Goal: Information Seeking & Learning: Check status

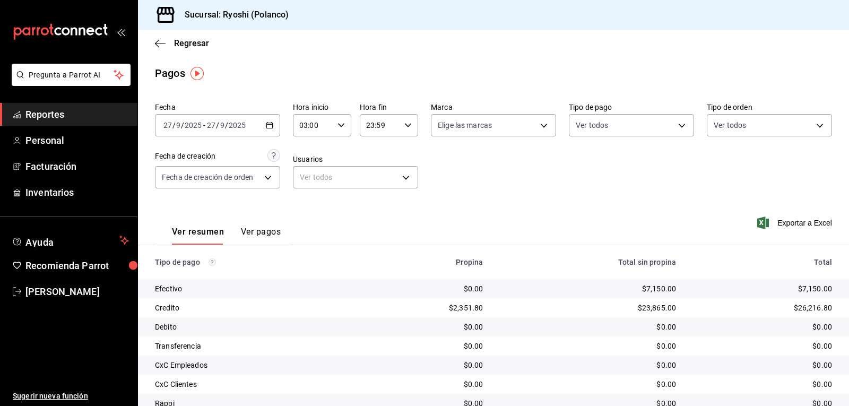
click at [339, 124] on icon "button" at bounding box center [340, 124] width 7 height 7
click at [304, 179] on span "04" at bounding box center [306, 177] width 12 height 8
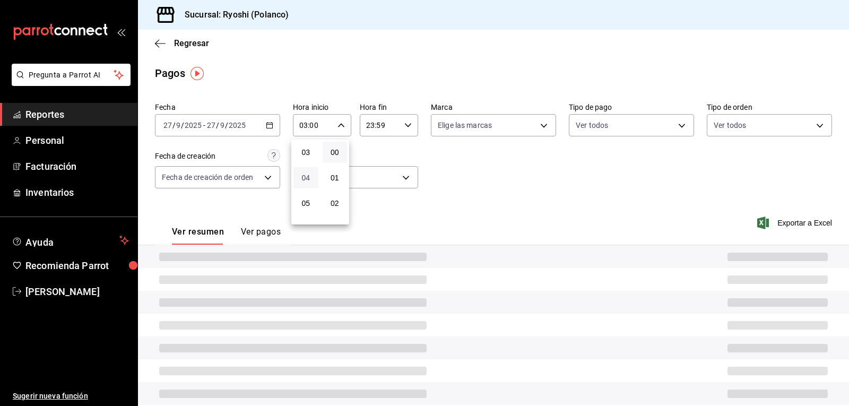
type input "04:00"
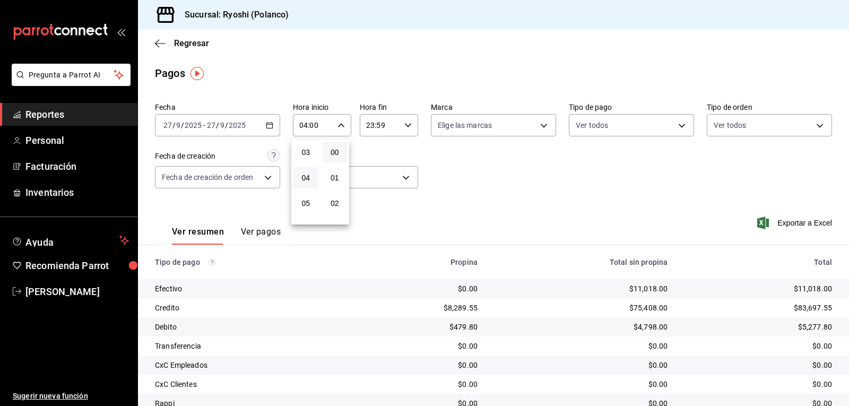
drag, startPoint x: 619, startPoint y: 255, endPoint x: 608, endPoint y: 257, distance: 11.3
click at [618, 255] on div at bounding box center [424, 203] width 849 height 406
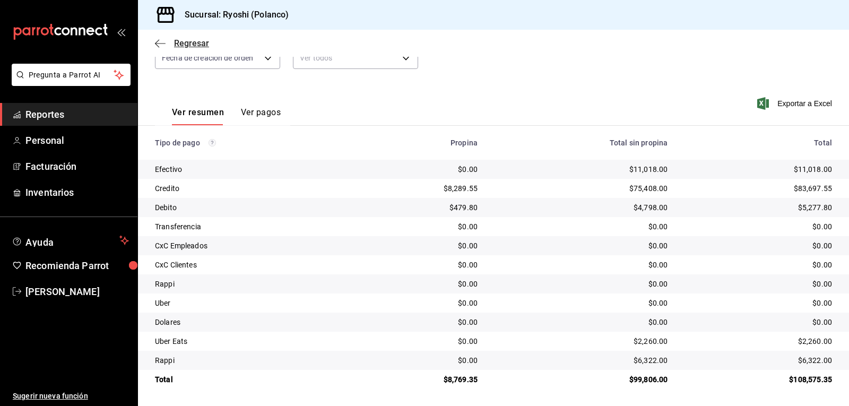
click at [164, 39] on icon "button" at bounding box center [160, 44] width 11 height 10
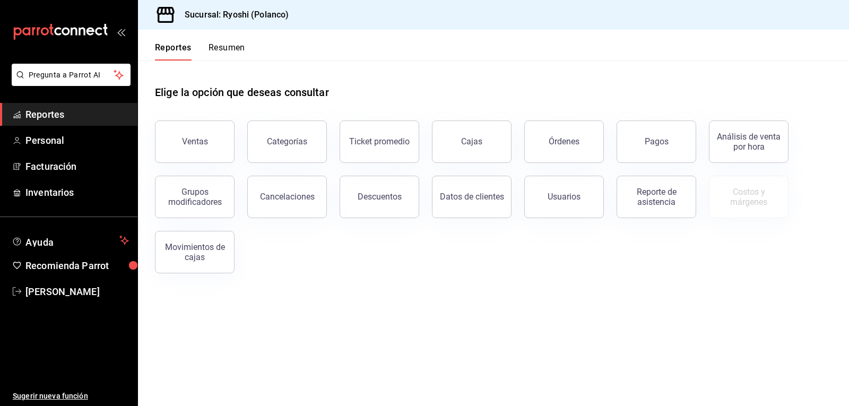
click at [235, 45] on button "Resumen" at bounding box center [226, 51] width 37 height 18
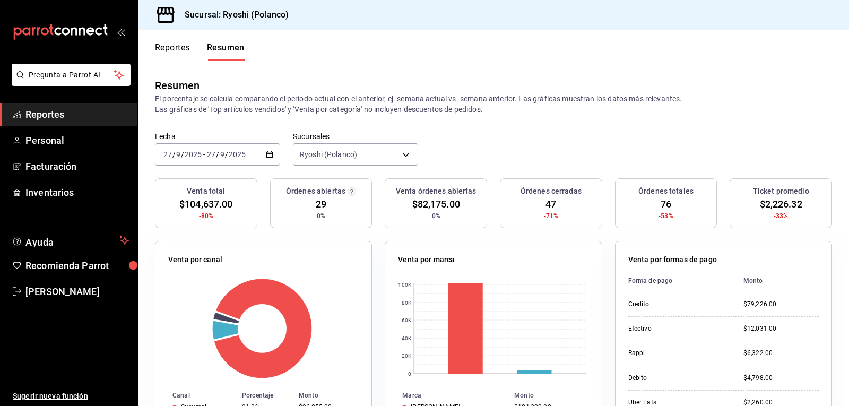
click at [180, 48] on button "Reportes" at bounding box center [172, 51] width 35 height 18
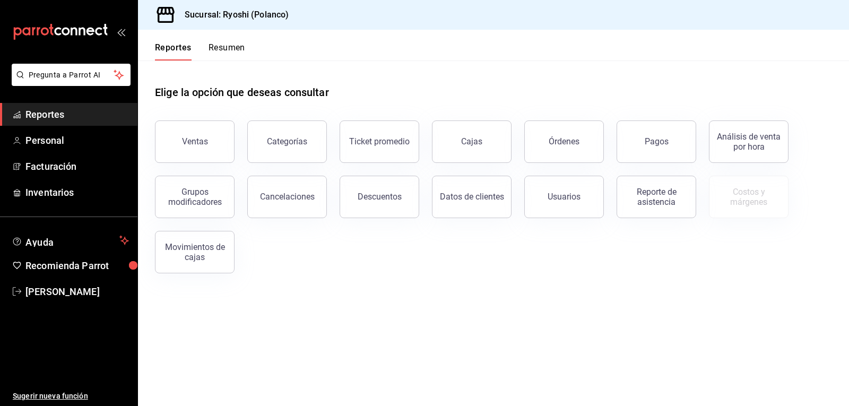
click at [228, 45] on button "Resumen" at bounding box center [226, 51] width 37 height 18
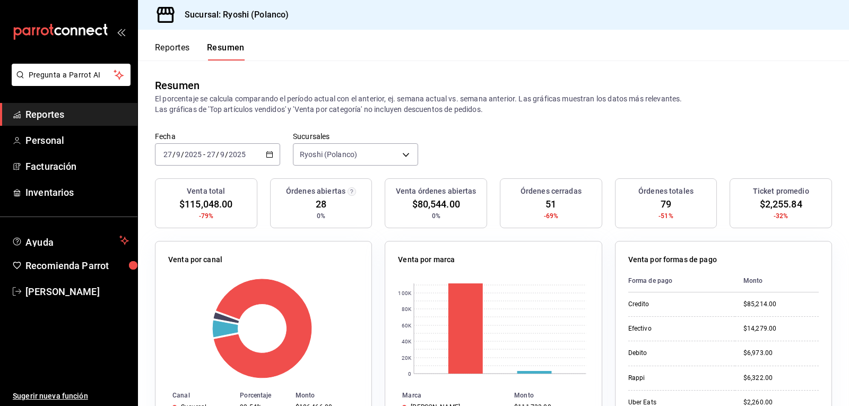
click at [177, 46] on button "Reportes" at bounding box center [172, 51] width 35 height 18
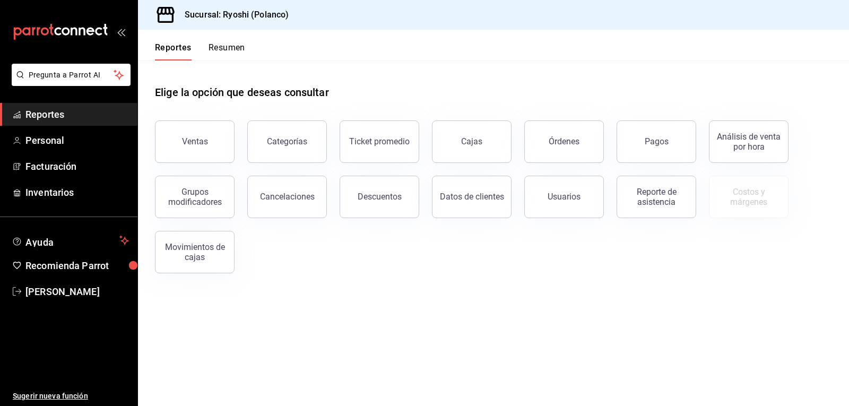
click at [232, 46] on button "Resumen" at bounding box center [226, 51] width 37 height 18
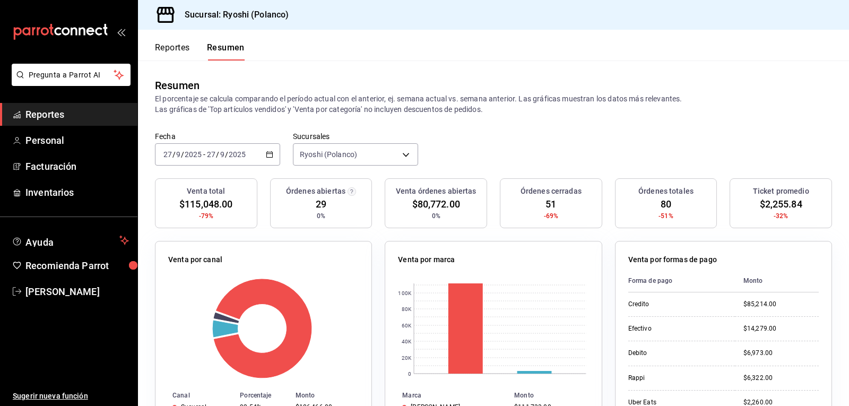
click at [174, 48] on button "Reportes" at bounding box center [172, 51] width 35 height 18
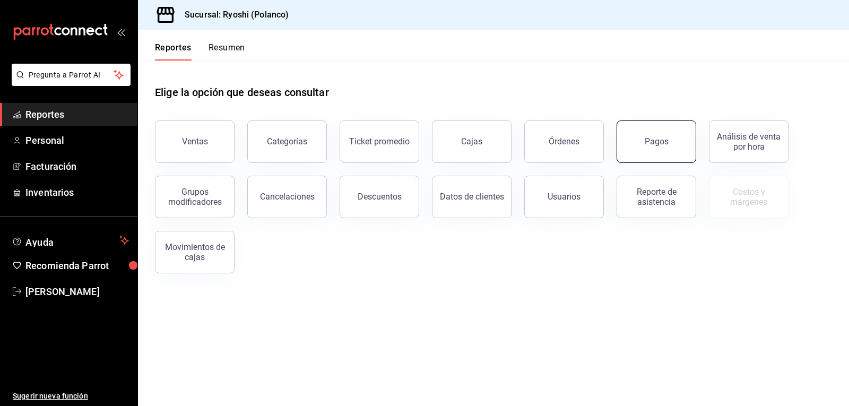
click at [677, 138] on button "Pagos" at bounding box center [656, 141] width 80 height 42
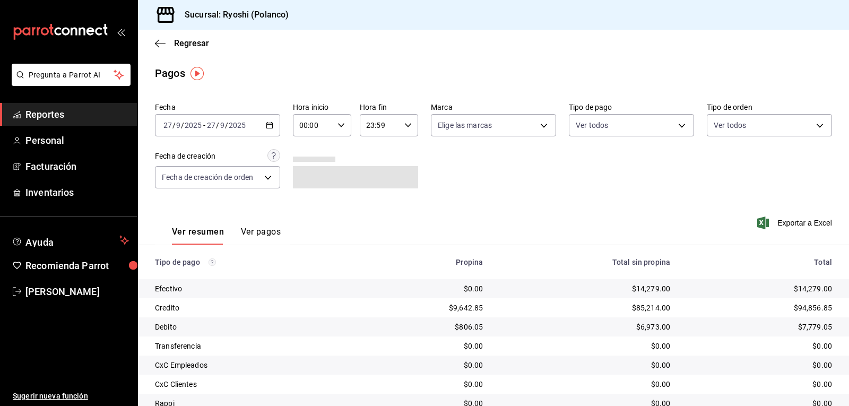
click at [267, 126] on icon "button" at bounding box center [269, 124] width 7 height 7
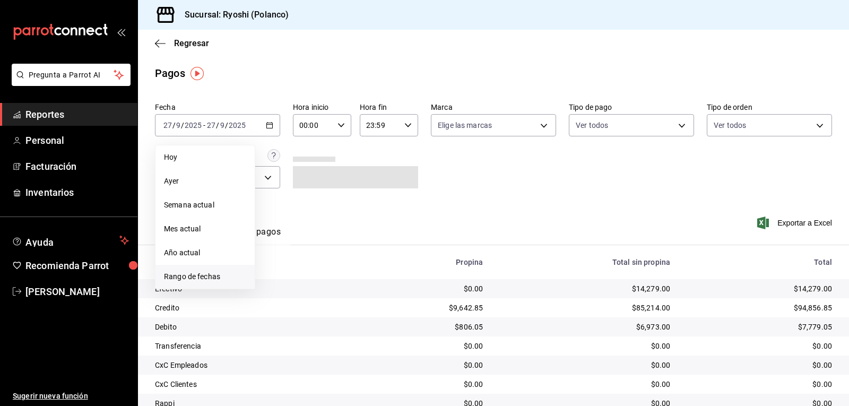
click at [212, 274] on span "Rango de fechas" at bounding box center [205, 276] width 82 height 11
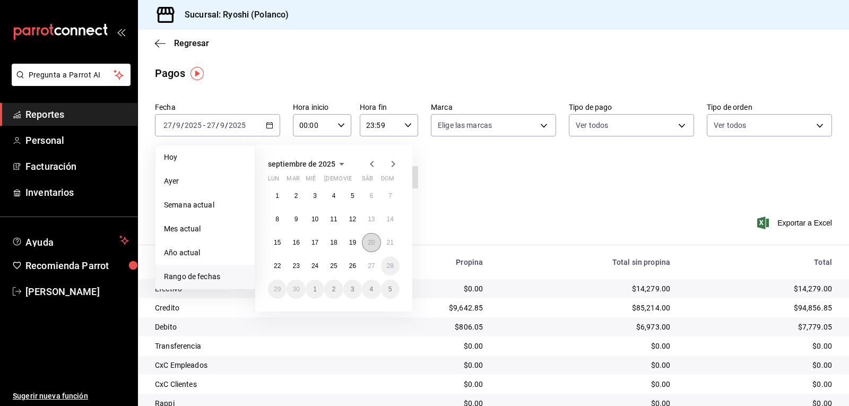
click at [368, 242] on abbr "20" at bounding box center [371, 242] width 7 height 7
click at [382, 242] on button "21" at bounding box center [390, 242] width 19 height 19
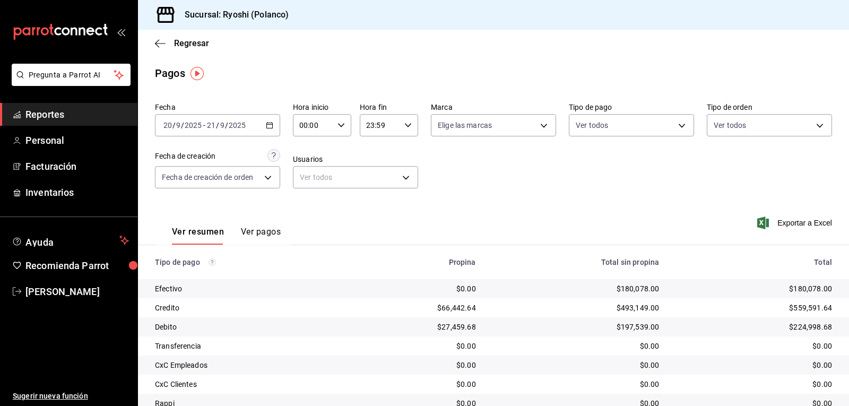
click at [405, 124] on icon "button" at bounding box center [407, 124] width 7 height 7
click at [372, 158] on span "02" at bounding box center [371, 154] width 12 height 8
type input "02:59"
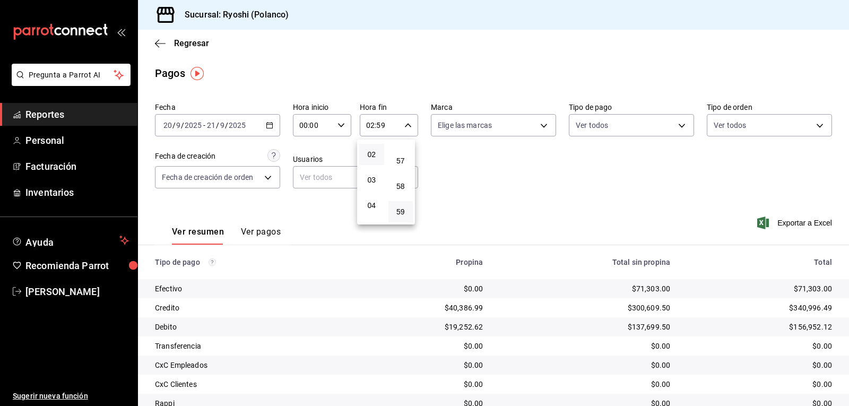
click at [614, 174] on div at bounding box center [424, 203] width 849 height 406
click at [340, 123] on icon "button" at bounding box center [340, 124] width 7 height 7
click at [307, 203] on span "02" at bounding box center [306, 203] width 12 height 8
click at [462, 185] on div at bounding box center [424, 203] width 849 height 406
click at [269, 124] on icon "button" at bounding box center [269, 124] width 7 height 7
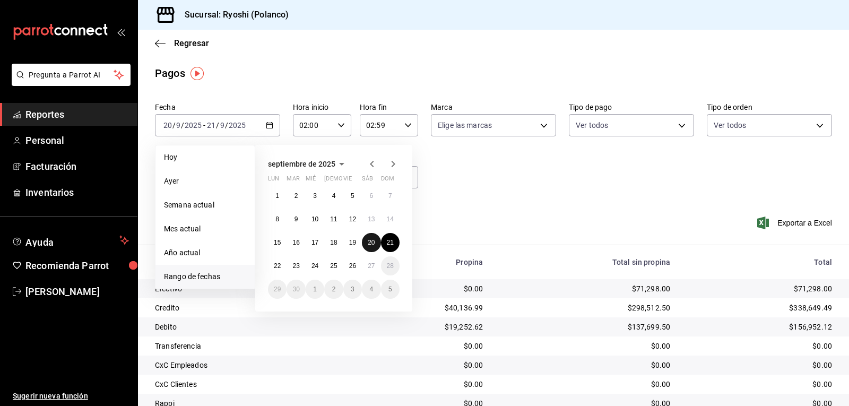
click at [367, 243] on button "20" at bounding box center [371, 242] width 19 height 19
click at [367, 239] on button "20" at bounding box center [371, 242] width 19 height 19
type input "00:00"
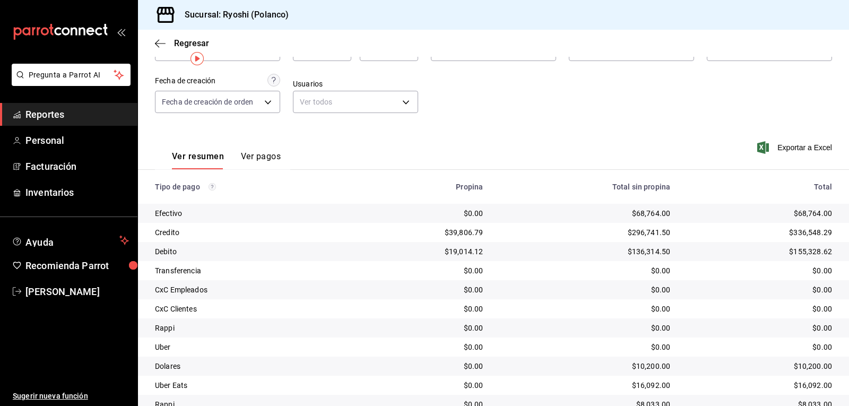
scroll to position [14, 0]
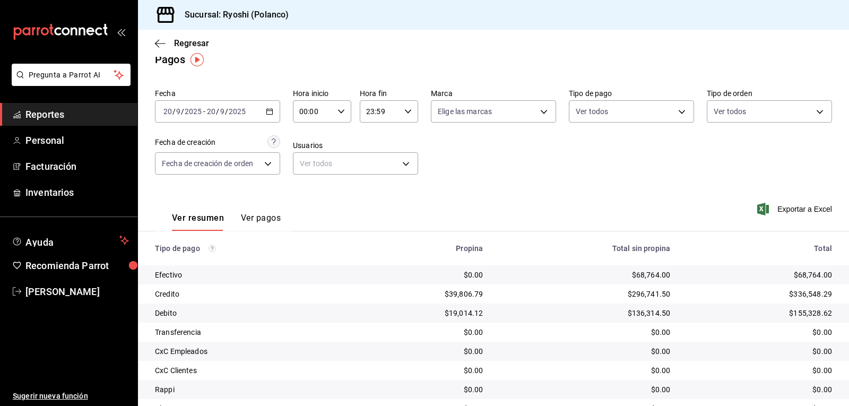
click at [404, 113] on icon "button" at bounding box center [407, 111] width 7 height 7
click at [369, 181] on button "18" at bounding box center [371, 176] width 25 height 21
type input "18:59"
click at [486, 156] on div at bounding box center [424, 203] width 849 height 406
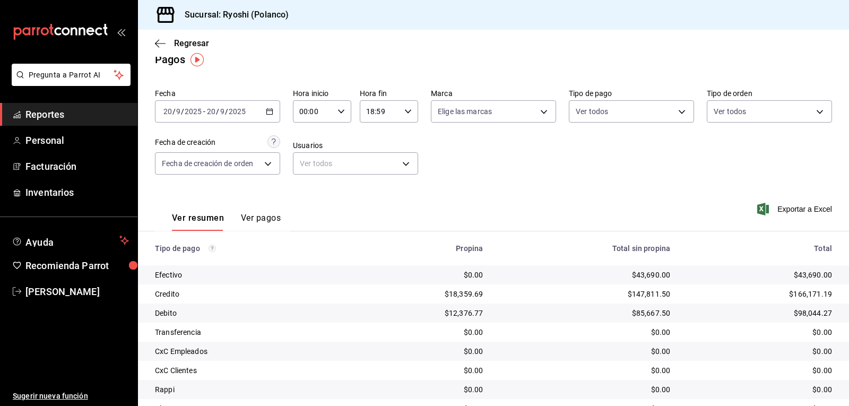
click at [339, 105] on div "00:00 Hora inicio" at bounding box center [322, 111] width 58 height 22
click at [299, 191] on button "02" at bounding box center [305, 189] width 25 height 21
type input "02:00"
click at [439, 165] on div at bounding box center [424, 203] width 849 height 406
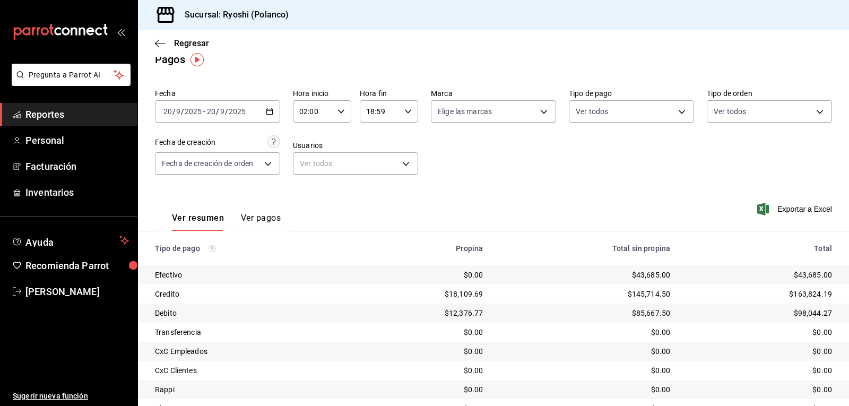
click at [405, 110] on icon "button" at bounding box center [407, 111] width 7 height 7
click at [402, 143] on span "38" at bounding box center [401, 140] width 12 height 8
type input "18:38"
click at [478, 144] on div at bounding box center [424, 203] width 849 height 406
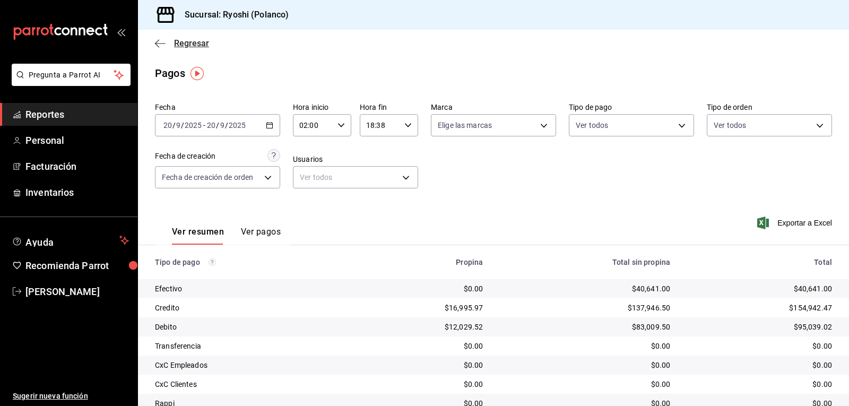
click at [156, 43] on icon "button" at bounding box center [160, 43] width 11 height 1
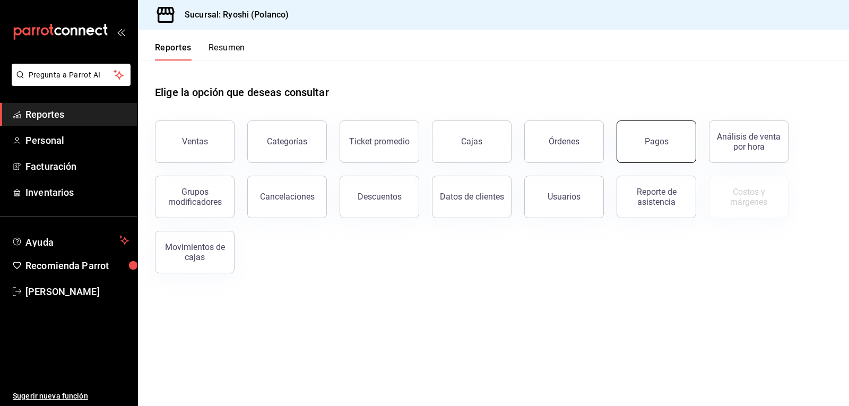
click at [641, 146] on button "Pagos" at bounding box center [656, 141] width 80 height 42
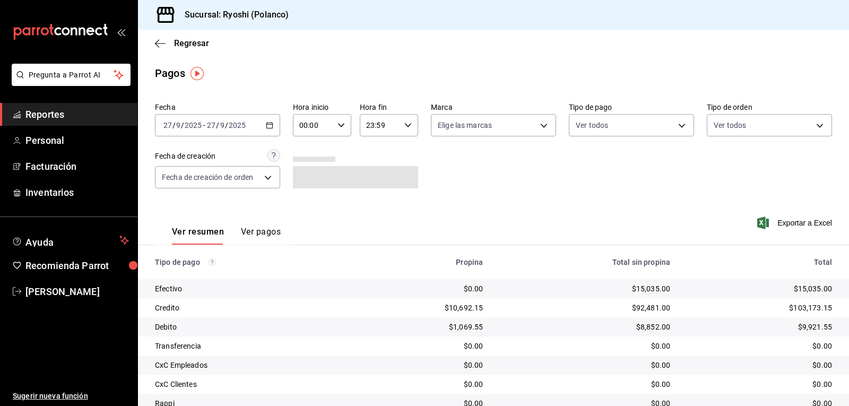
click at [338, 125] on icon "button" at bounding box center [340, 124] width 7 height 7
click at [305, 202] on span "02" at bounding box center [306, 203] width 12 height 8
type input "02:00"
drag, startPoint x: 542, startPoint y: 256, endPoint x: 541, endPoint y: 249, distance: 7.5
click at [542, 253] on div at bounding box center [424, 203] width 849 height 406
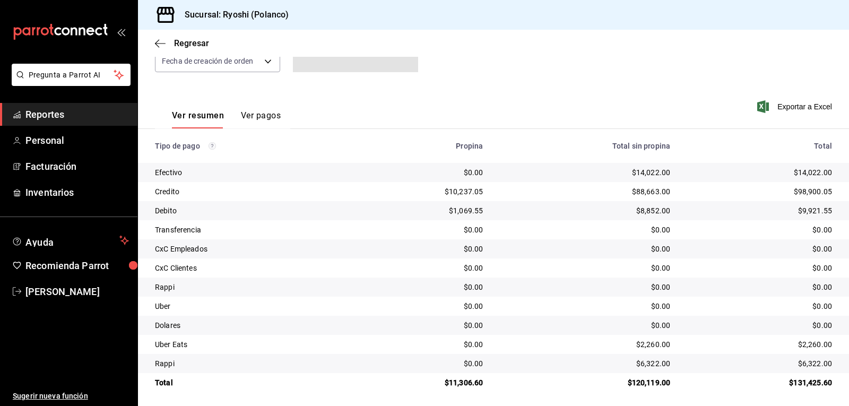
scroll to position [120, 0]
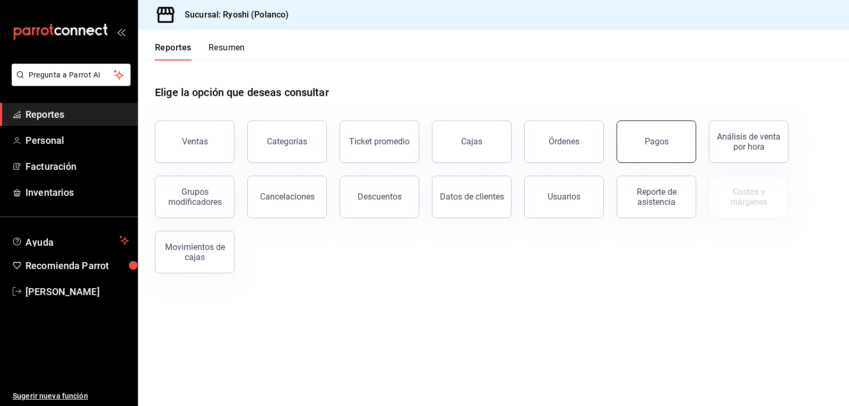
click at [648, 148] on button "Pagos" at bounding box center [656, 141] width 80 height 42
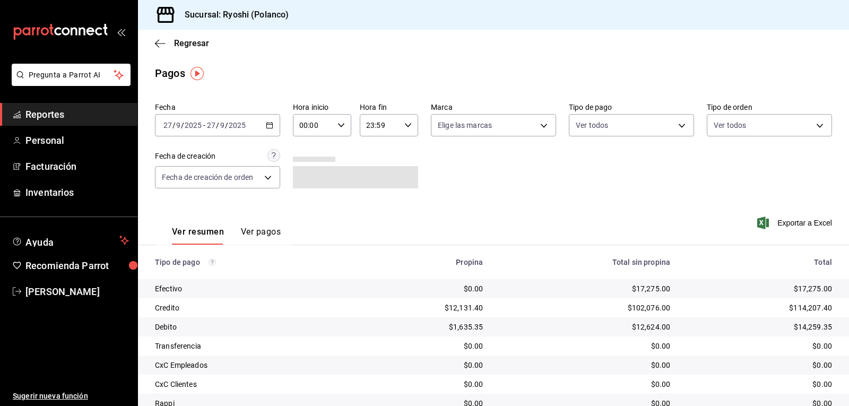
click at [338, 125] on icon "button" at bounding box center [340, 124] width 7 height 7
click at [303, 204] on span "02" at bounding box center [306, 203] width 12 height 8
type input "02:00"
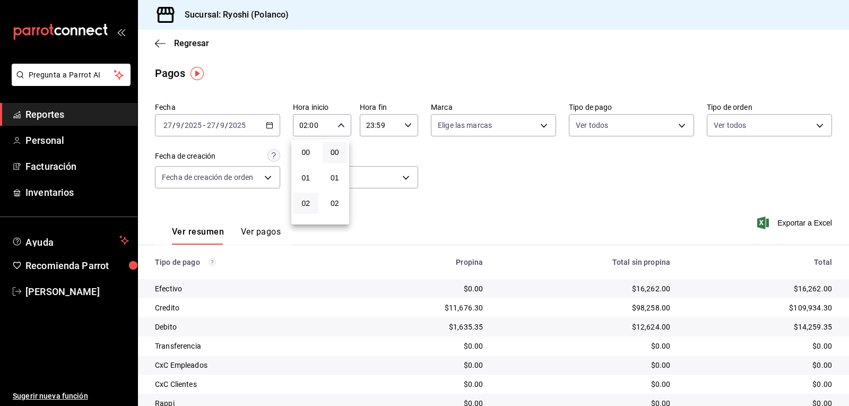
click at [567, 199] on div at bounding box center [424, 203] width 849 height 406
click at [676, 127] on body "Pregunta a Parrot AI Reportes Personal Facturación Inventarios Ayuda Recomienda…" at bounding box center [424, 203] width 849 height 406
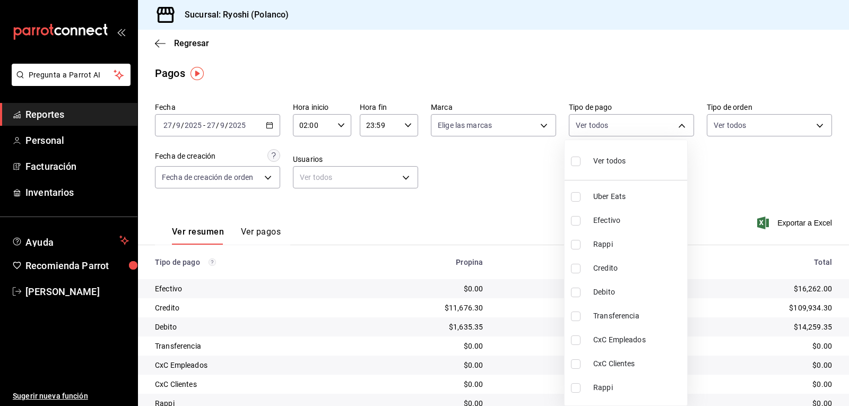
click at [570, 269] on li "Credito" at bounding box center [625, 268] width 123 height 24
type input "9b0685d2-7f5d-4ede-a6b4-58a2ffcbf3cd"
checkbox input "true"
click at [574, 290] on input "checkbox" at bounding box center [576, 292] width 10 height 10
checkbox input "true"
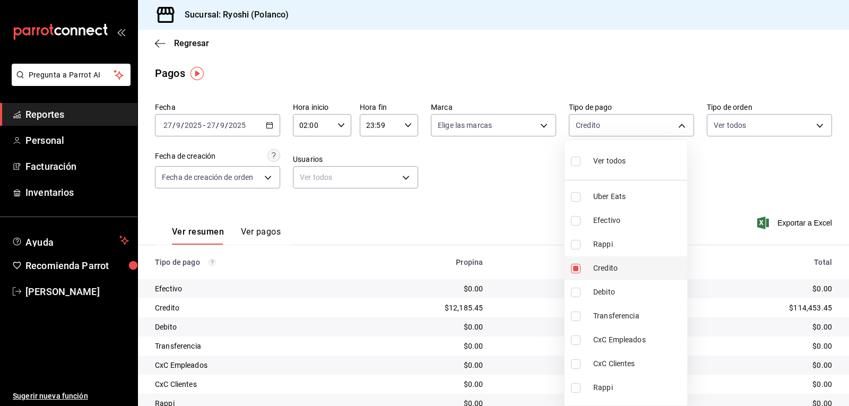
type input "9b0685d2-7f5d-4ede-a6b4-58a2ffcbf3cd,4fc1f123-1106-4d46-a6dc-4994d0550367"
click at [516, 181] on div at bounding box center [424, 203] width 849 height 406
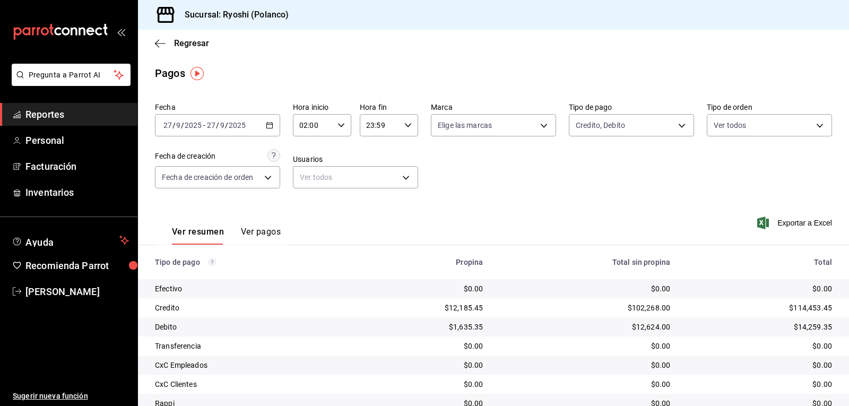
click at [340, 124] on icon "button" at bounding box center [340, 124] width 7 height 7
click at [307, 206] on span "04" at bounding box center [306, 203] width 12 height 8
type input "04:00"
click at [496, 190] on div at bounding box center [424, 203] width 849 height 406
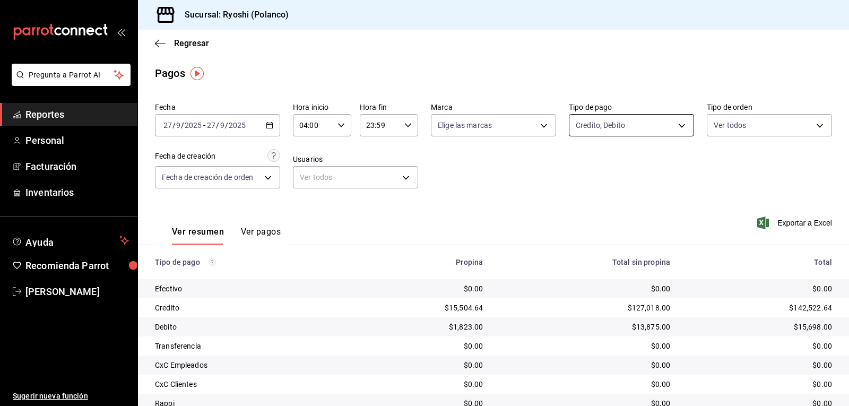
click at [675, 124] on body "Pregunta a Parrot AI Reportes Personal Facturación Inventarios Ayuda Recomienda…" at bounding box center [424, 203] width 849 height 406
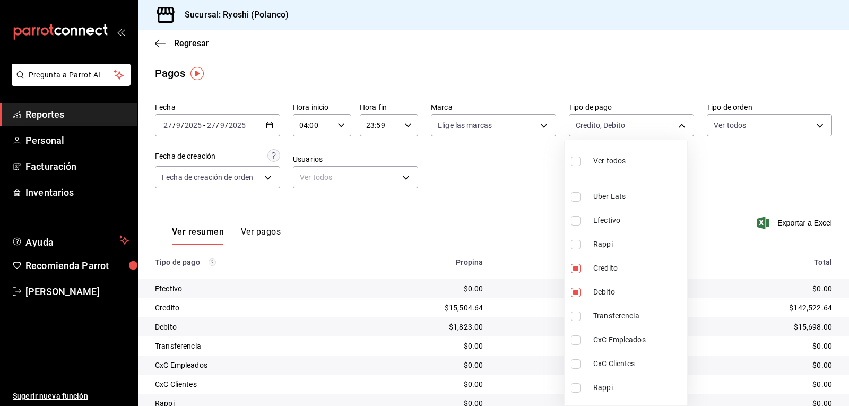
click at [579, 162] on input "checkbox" at bounding box center [576, 161] width 10 height 10
checkbox input "true"
type input "05751dd8-6818-4a8c-b9fb-c7f7071b72fb,789b4605-08e0-4dfe-9865-94468e2c17aa,03400…"
checkbox input "true"
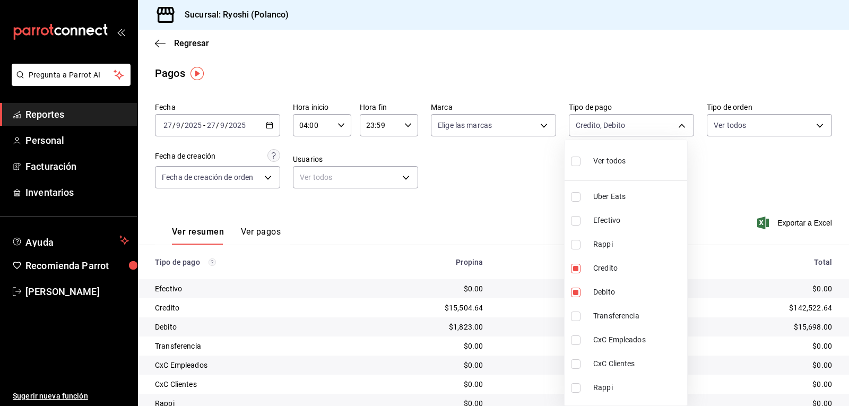
checkbox input "true"
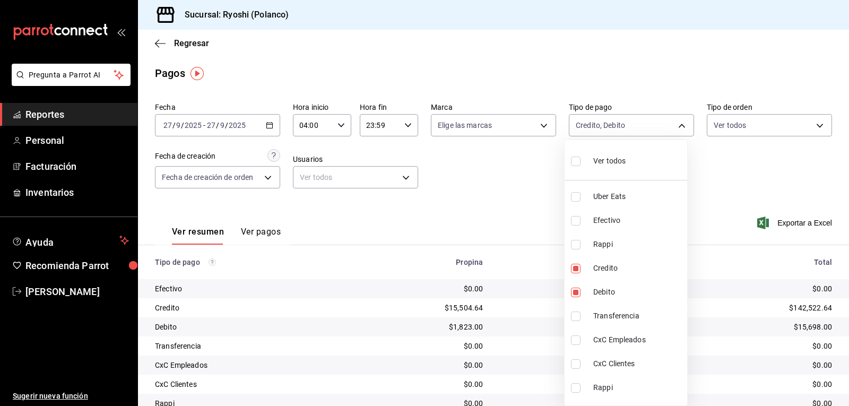
checkbox input "true"
click at [509, 192] on div at bounding box center [424, 203] width 849 height 406
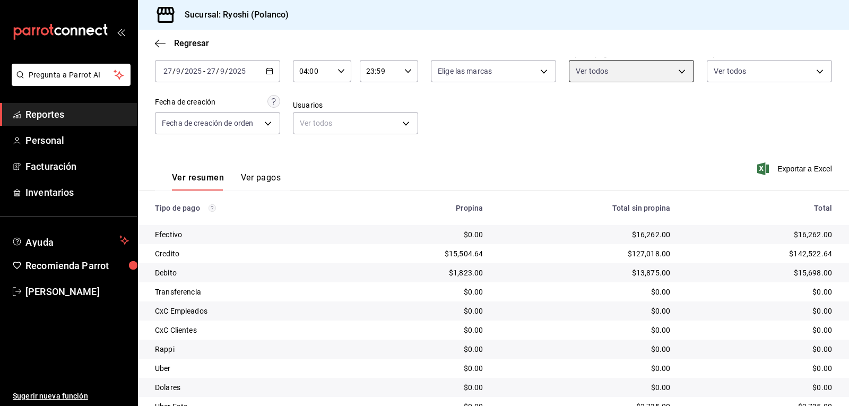
scroll to position [120, 0]
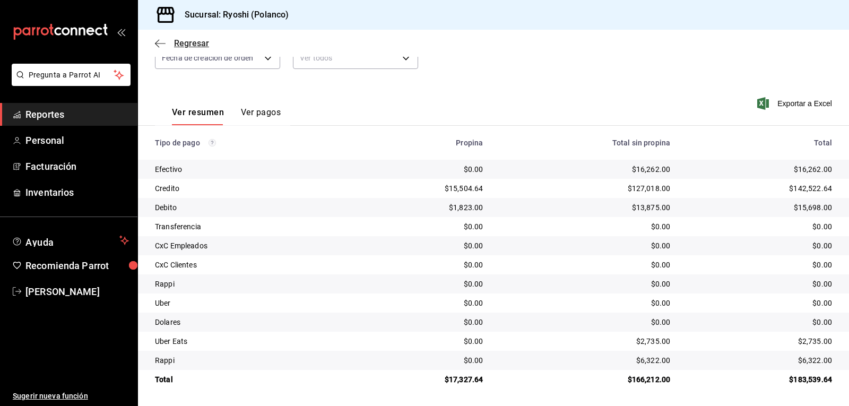
click at [160, 43] on icon "button" at bounding box center [160, 43] width 11 height 1
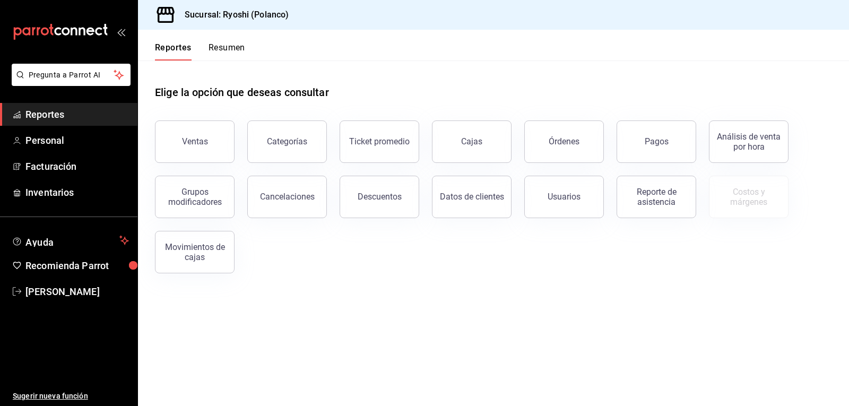
click at [215, 49] on button "Resumen" at bounding box center [226, 51] width 37 height 18
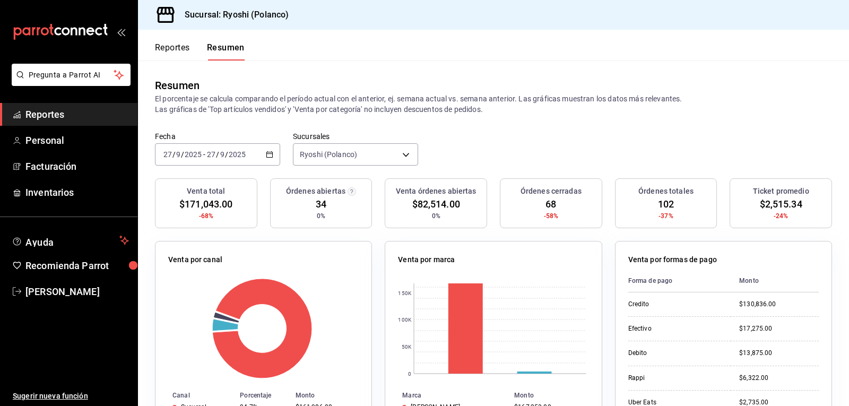
click at [175, 46] on button "Reportes" at bounding box center [172, 51] width 35 height 18
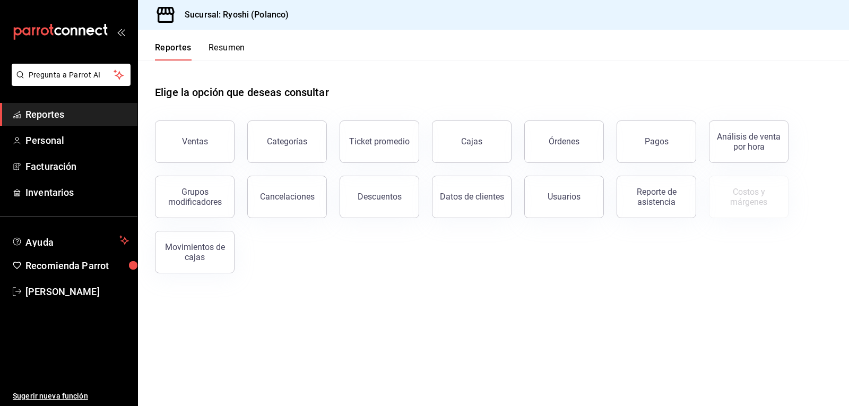
click at [230, 49] on button "Resumen" at bounding box center [226, 51] width 37 height 18
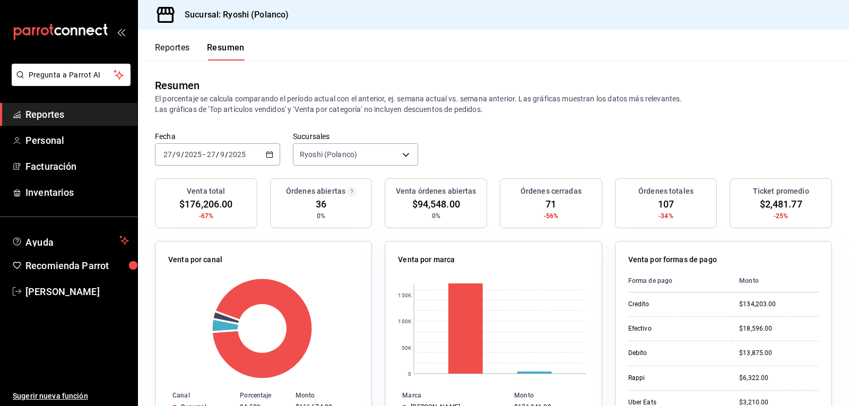
click at [158, 46] on button "Reportes" at bounding box center [172, 51] width 35 height 18
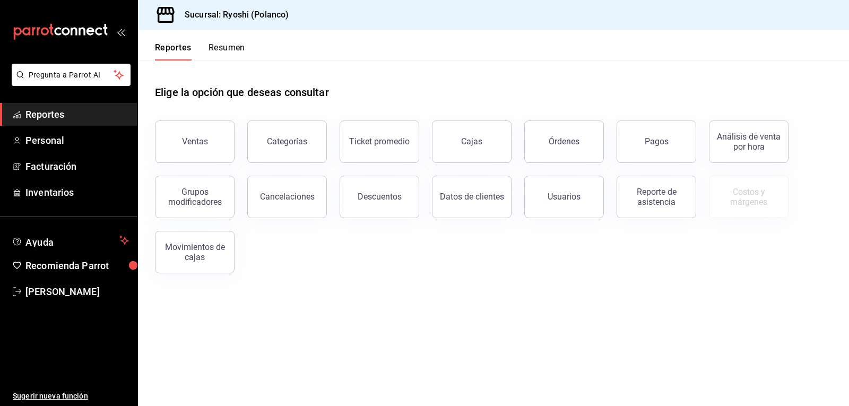
click at [162, 46] on button "Reportes" at bounding box center [173, 51] width 37 height 18
click at [163, 46] on button "Reportes" at bounding box center [173, 51] width 37 height 18
click at [169, 49] on button "Reportes" at bounding box center [173, 51] width 37 height 18
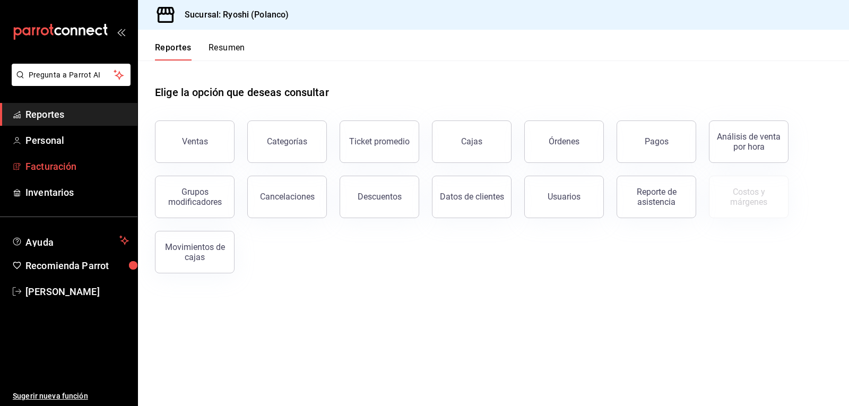
click at [51, 167] on span "Facturación" at bounding box center [76, 166] width 103 height 14
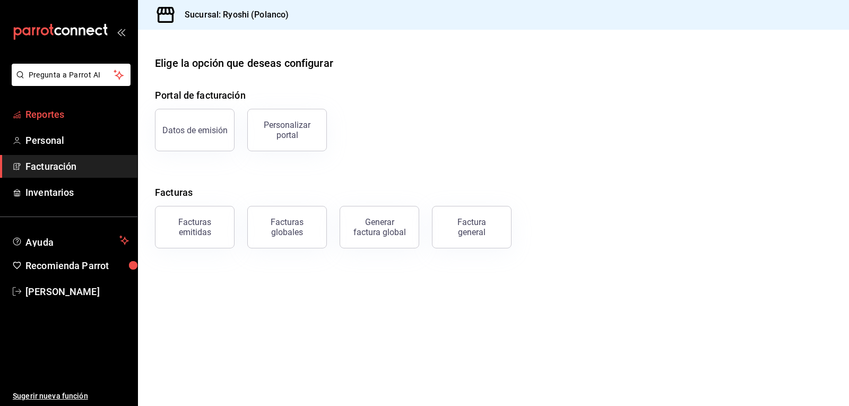
click at [77, 117] on span "Reportes" at bounding box center [76, 114] width 103 height 14
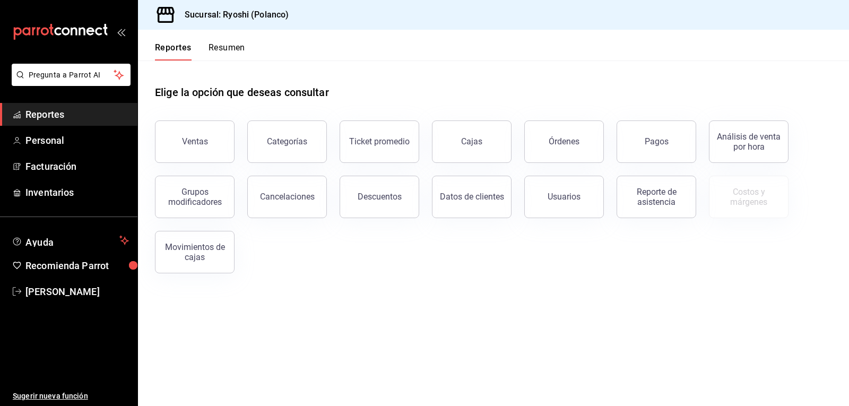
click at [230, 46] on button "Resumen" at bounding box center [226, 51] width 37 height 18
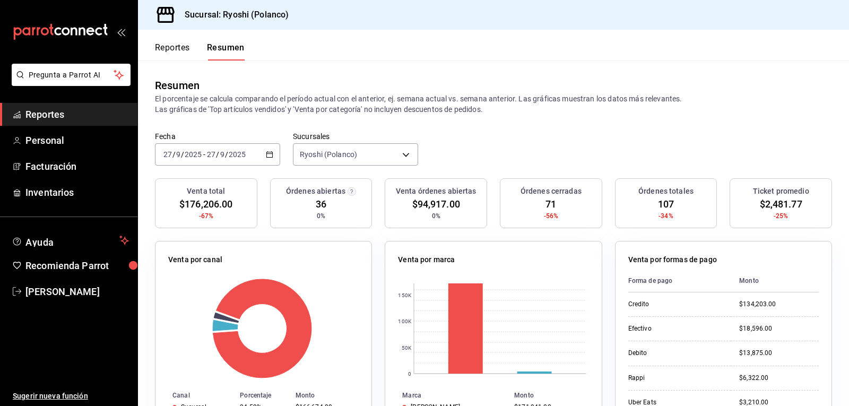
click at [171, 49] on button "Reportes" at bounding box center [172, 51] width 35 height 18
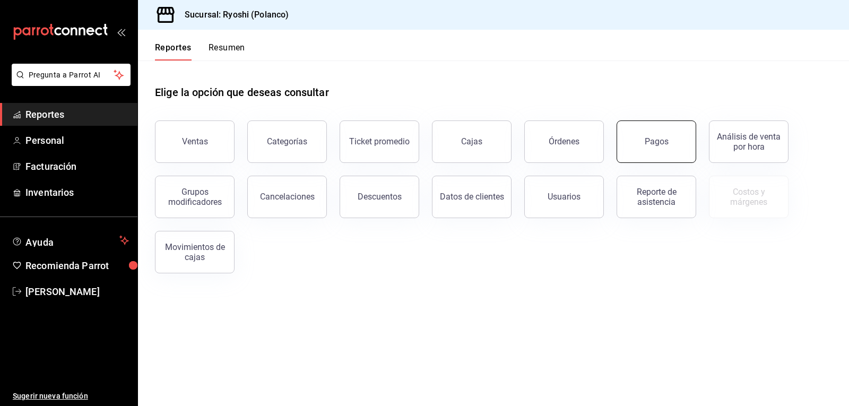
click at [672, 144] on button "Pagos" at bounding box center [656, 141] width 80 height 42
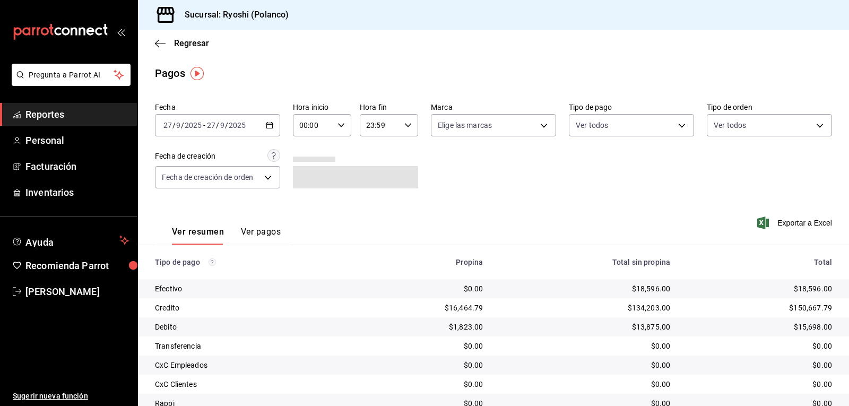
click at [338, 122] on icon "button" at bounding box center [340, 124] width 7 height 7
click at [303, 205] on span "02" at bounding box center [306, 203] width 12 height 8
type input "02:00"
click at [507, 184] on div at bounding box center [424, 203] width 849 height 406
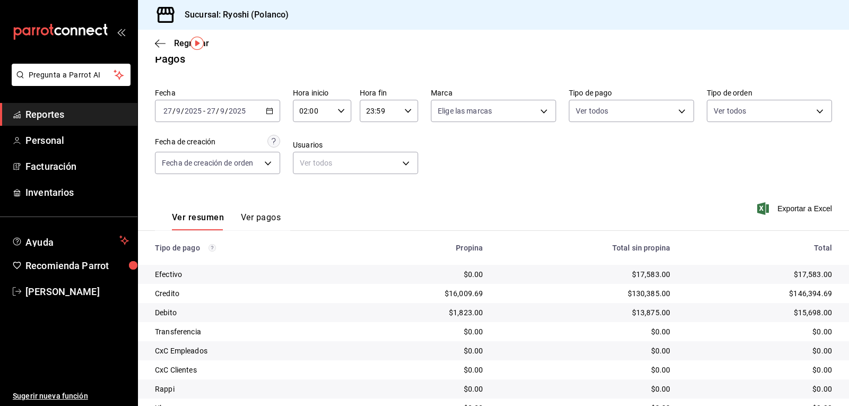
scroll to position [14, 0]
click at [677, 112] on body "Pregunta a Parrot AI Reportes Personal Facturación Inventarios Ayuda Recomienda…" at bounding box center [424, 203] width 849 height 406
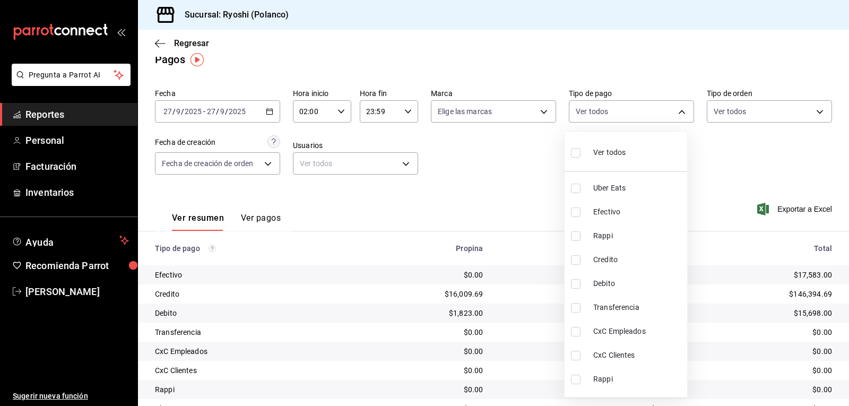
click at [574, 255] on input "checkbox" at bounding box center [576, 260] width 10 height 10
checkbox input "true"
type input "9b0685d2-7f5d-4ede-a6b4-58a2ffcbf3cd"
click at [578, 284] on input "checkbox" at bounding box center [576, 284] width 10 height 10
checkbox input "true"
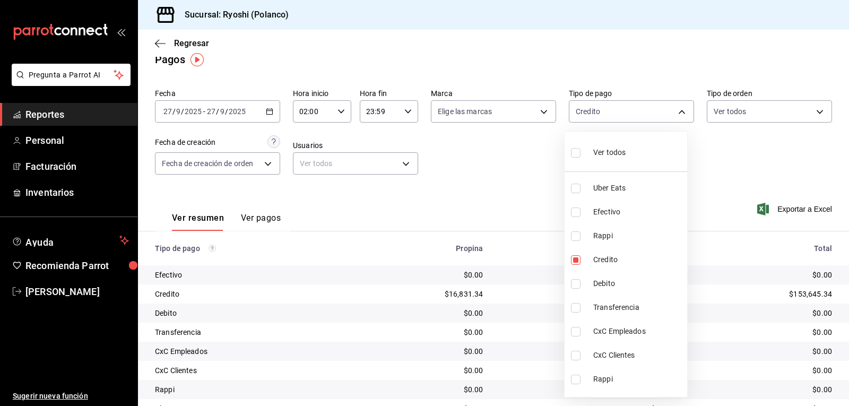
type input "9b0685d2-7f5d-4ede-a6b4-58a2ffcbf3cd,4fc1f123-1106-4d46-a6dc-4994d0550367"
click at [505, 191] on div at bounding box center [424, 203] width 849 height 406
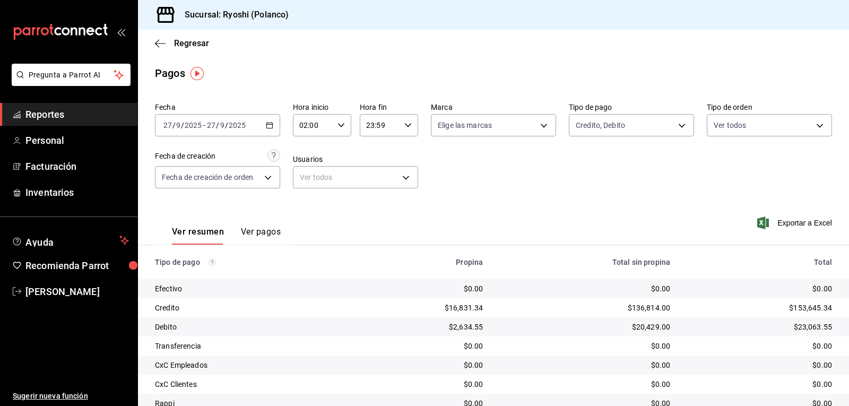
click at [338, 124] on \(Stroke\) "button" at bounding box center [341, 125] width 6 height 4
click at [305, 178] on span "03" at bounding box center [306, 177] width 12 height 8
type input "03:00"
click at [519, 176] on div at bounding box center [424, 203] width 849 height 406
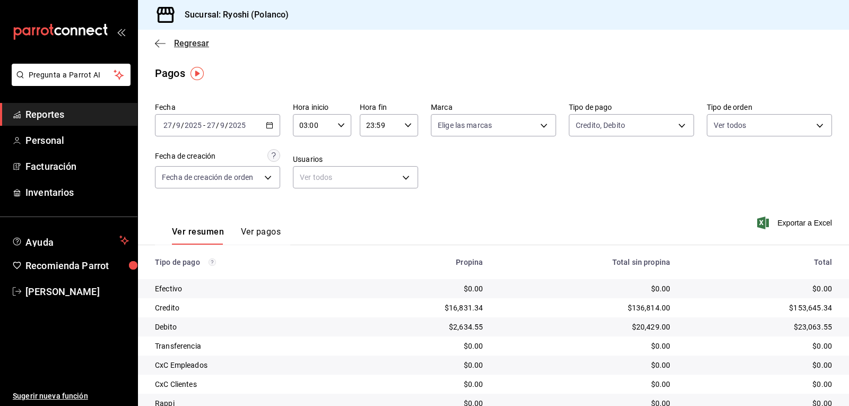
click at [156, 42] on icon "button" at bounding box center [160, 44] width 11 height 10
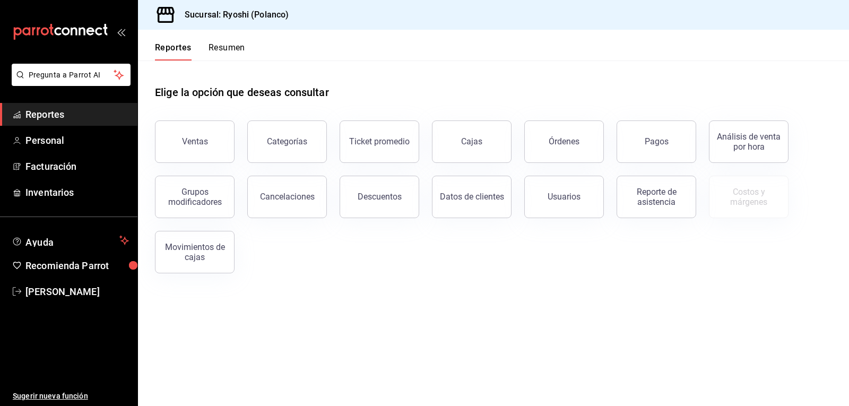
click at [214, 42] on div "Reportes Resumen" at bounding box center [191, 45] width 107 height 31
click at [222, 47] on button "Resumen" at bounding box center [226, 51] width 37 height 18
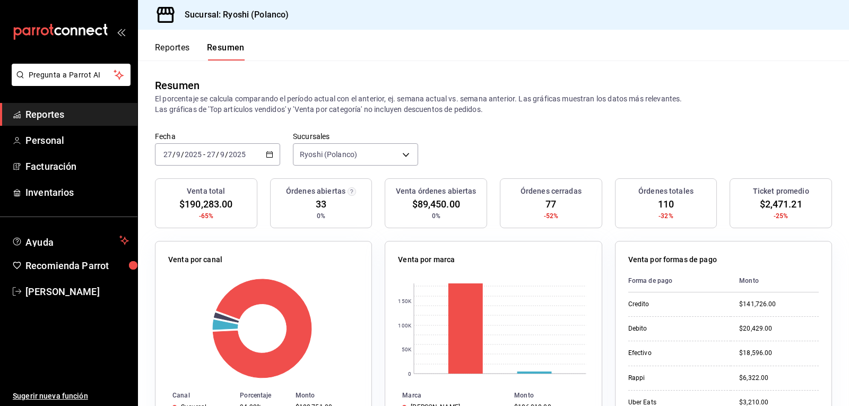
click at [171, 47] on button "Reportes" at bounding box center [172, 51] width 35 height 18
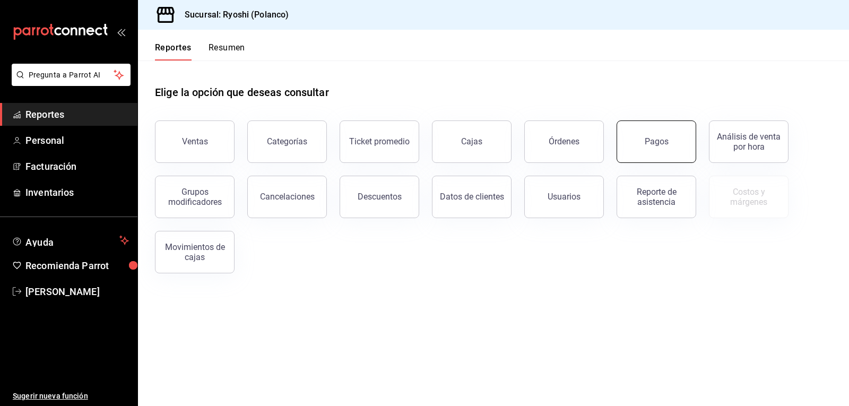
click at [663, 153] on button "Pagos" at bounding box center [656, 141] width 80 height 42
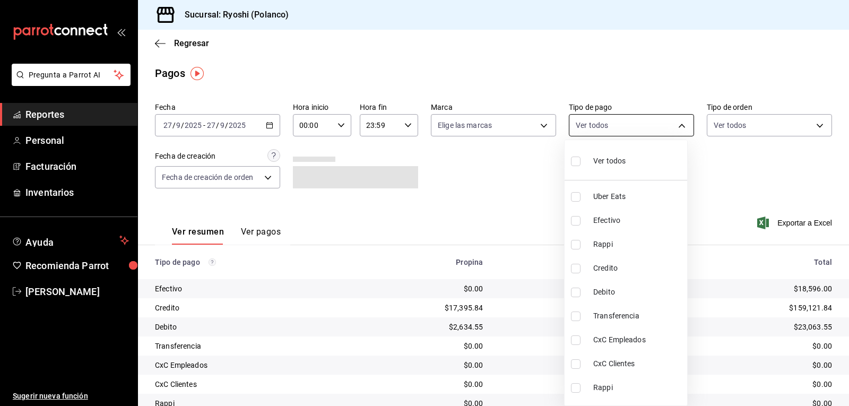
click at [675, 123] on body "Pregunta a Parrot AI Reportes Personal Facturación Inventarios Ayuda Recomienda…" at bounding box center [424, 203] width 849 height 406
click at [575, 267] on input "checkbox" at bounding box center [576, 269] width 10 height 10
checkbox input "true"
type input "9b0685d2-7f5d-4ede-a6b4-58a2ffcbf3cd"
click at [576, 291] on input "checkbox" at bounding box center [576, 292] width 10 height 10
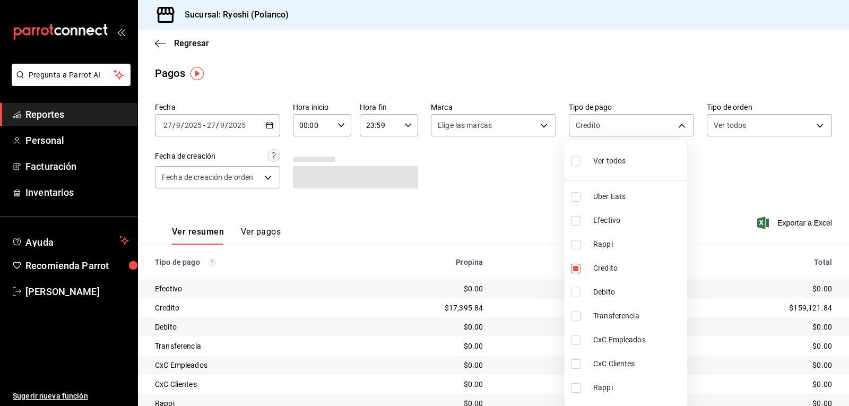
checkbox input "true"
type input "9b0685d2-7f5d-4ede-a6b4-58a2ffcbf3cd,4fc1f123-1106-4d46-a6dc-4994d0550367"
click at [517, 204] on div at bounding box center [424, 203] width 849 height 406
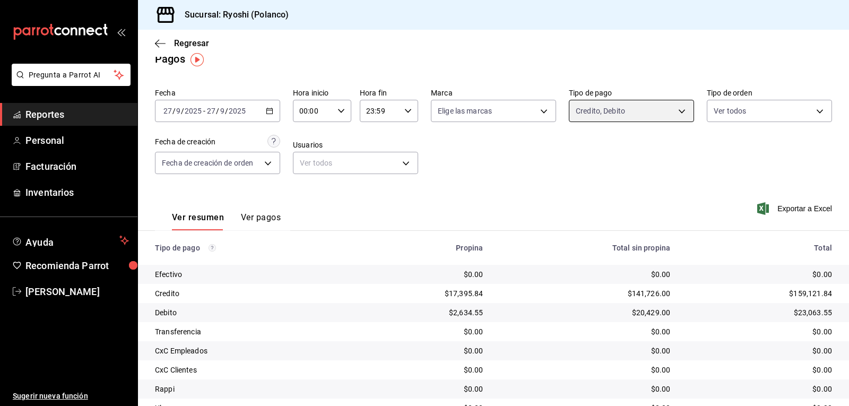
scroll to position [14, 0]
click at [337, 109] on icon "button" at bounding box center [340, 111] width 7 height 7
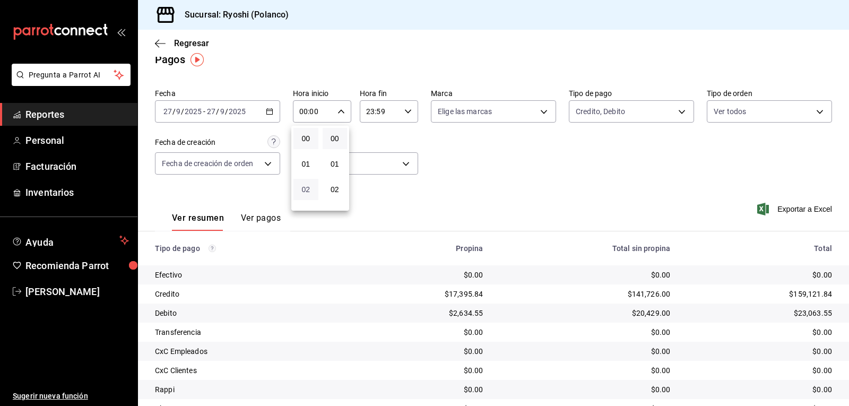
click at [303, 193] on span "02" at bounding box center [306, 189] width 12 height 8
type input "02:00"
click at [491, 175] on div at bounding box center [424, 203] width 849 height 406
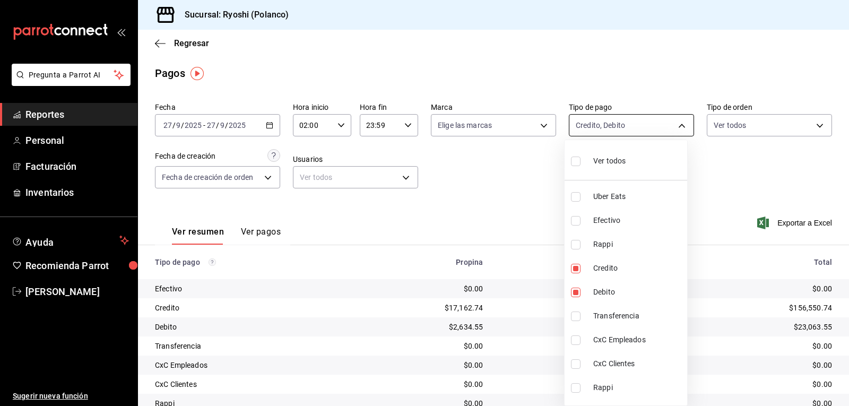
click at [675, 125] on body "Pregunta a Parrot AI Reportes Personal Facturación Inventarios Ayuda Recomienda…" at bounding box center [424, 203] width 849 height 406
click at [573, 159] on input "checkbox" at bounding box center [576, 161] width 10 height 10
checkbox input "true"
type input "05751dd8-6818-4a8c-b9fb-c7f7071b72fb,789b4605-08e0-4dfe-9865-94468e2c17aa,03400…"
checkbox input "true"
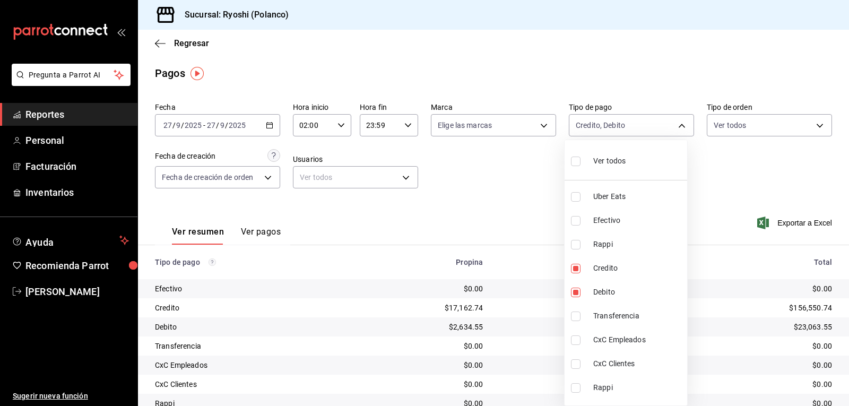
checkbox input "true"
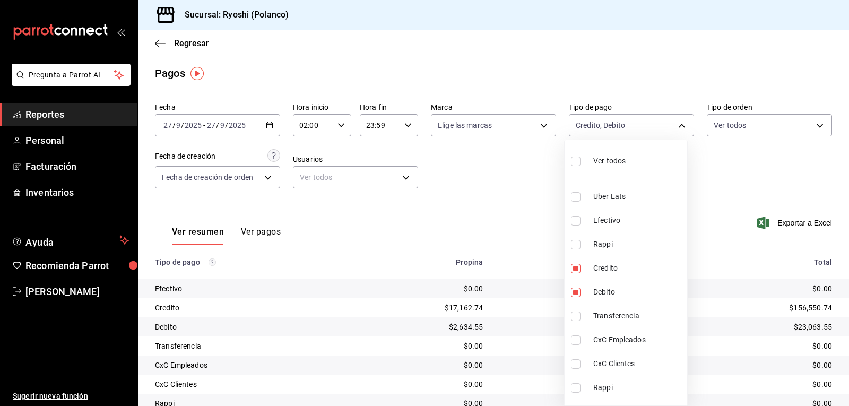
checkbox input "true"
click at [511, 179] on div at bounding box center [424, 203] width 849 height 406
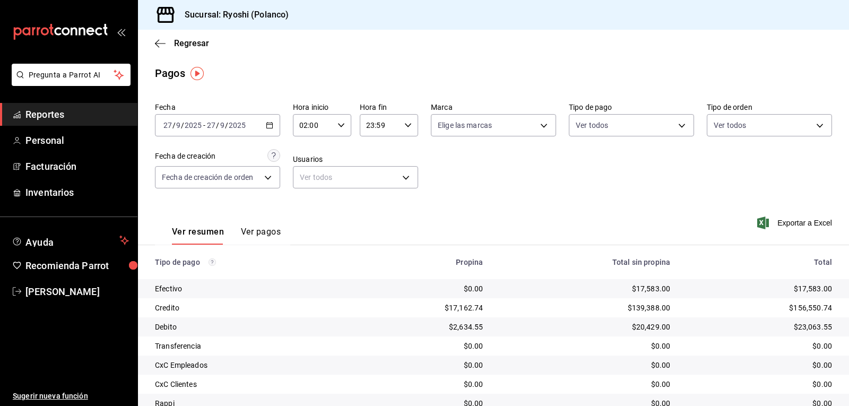
click at [339, 59] on main "Regresar Pagos Fecha [DATE] [DATE] - [DATE] [DATE] Hora inicio 02:00 Hora inici…" at bounding box center [493, 277] width 711 height 495
click at [337, 56] on div "Regresar" at bounding box center [493, 43] width 711 height 27
click at [338, 55] on div "Regresar" at bounding box center [493, 43] width 711 height 27
click at [161, 42] on icon "button" at bounding box center [160, 44] width 11 height 10
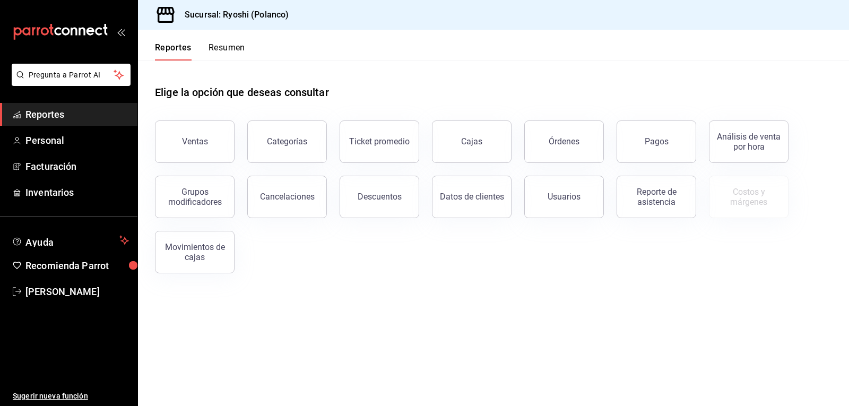
click at [157, 43] on button "Reportes" at bounding box center [173, 51] width 37 height 18
click at [53, 159] on link "Facturación" at bounding box center [68, 166] width 137 height 23
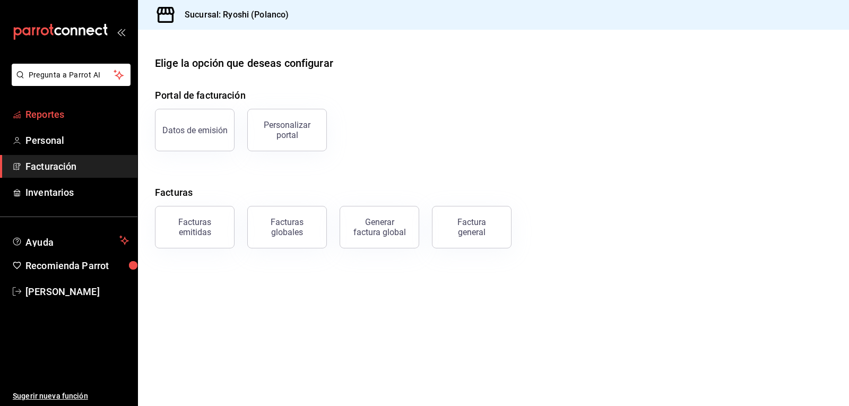
click at [53, 116] on span "Reportes" at bounding box center [76, 114] width 103 height 14
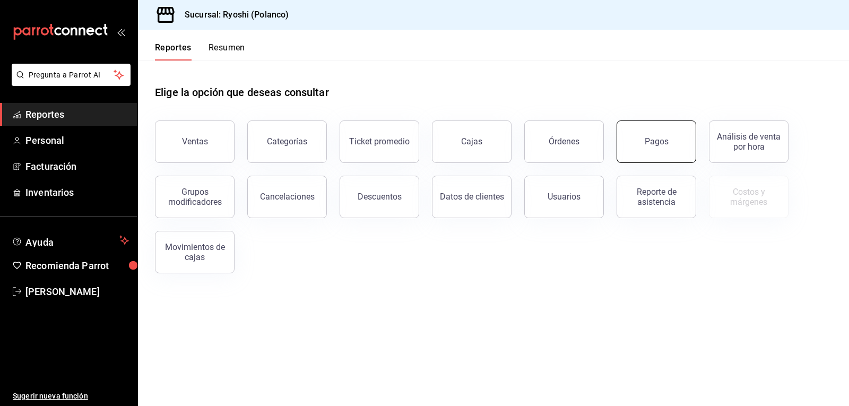
click at [670, 146] on button "Pagos" at bounding box center [656, 141] width 80 height 42
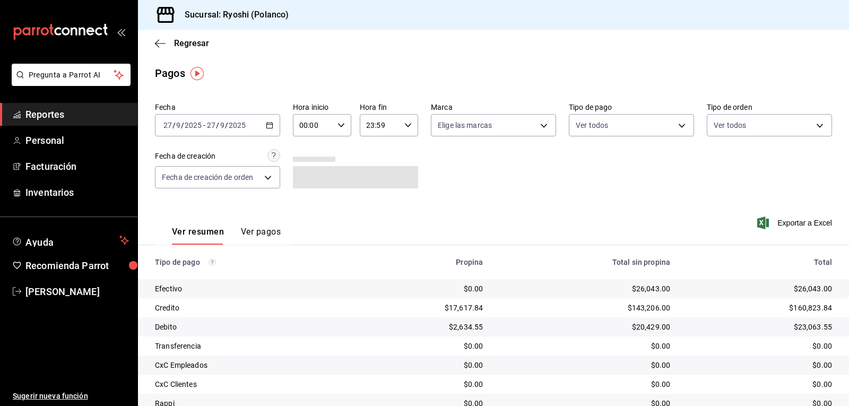
click at [339, 122] on icon "button" at bounding box center [340, 124] width 7 height 7
click at [306, 203] on span "02" at bounding box center [306, 203] width 12 height 8
click at [472, 164] on div at bounding box center [424, 203] width 849 height 406
click at [338, 126] on \(Stroke\) "button" at bounding box center [341, 125] width 6 height 4
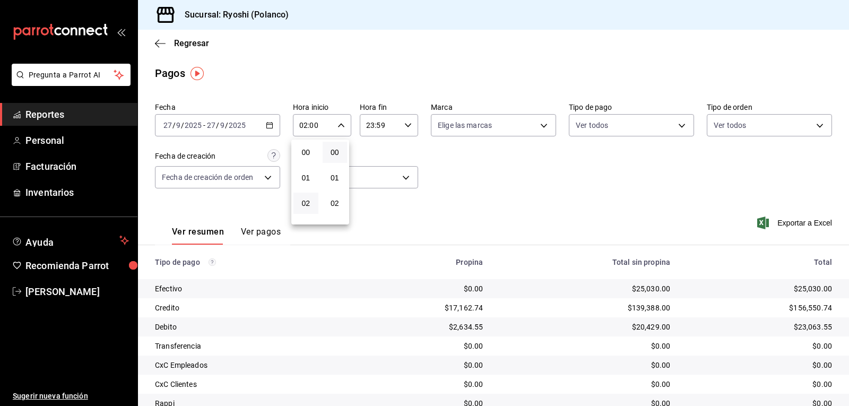
scroll to position [51, 0]
click at [304, 178] on span "03" at bounding box center [306, 177] width 12 height 8
click at [466, 172] on div at bounding box center [424, 203] width 849 height 406
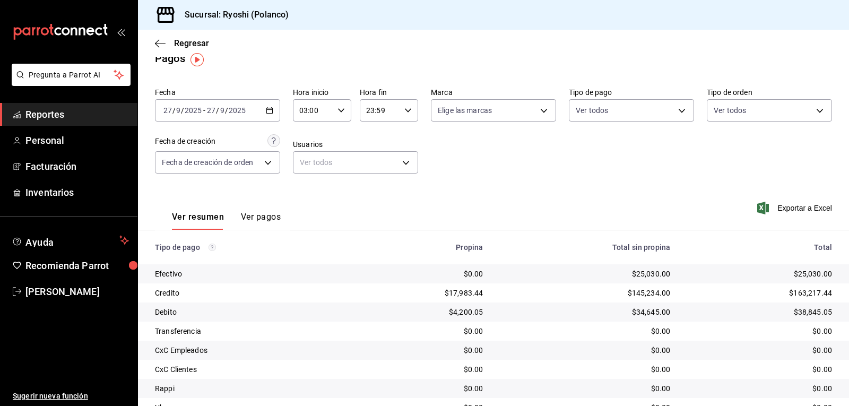
scroll to position [14, 0]
click at [339, 111] on icon "button" at bounding box center [340, 111] width 7 height 7
click at [307, 168] on span "04" at bounding box center [306, 164] width 12 height 8
click at [469, 175] on div at bounding box center [424, 203] width 849 height 406
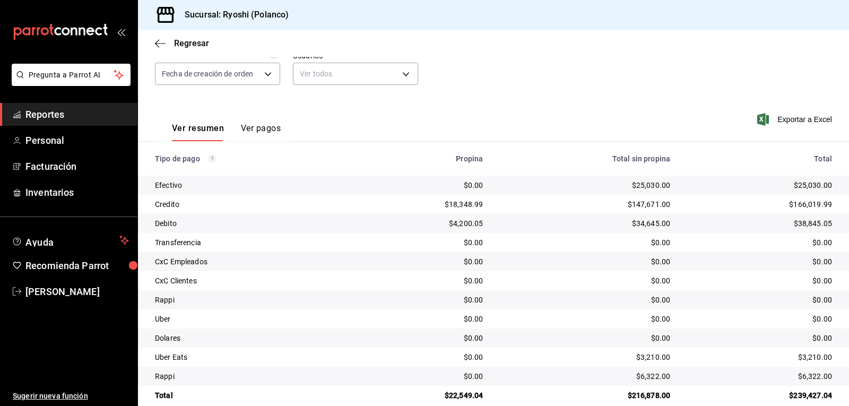
scroll to position [120, 0]
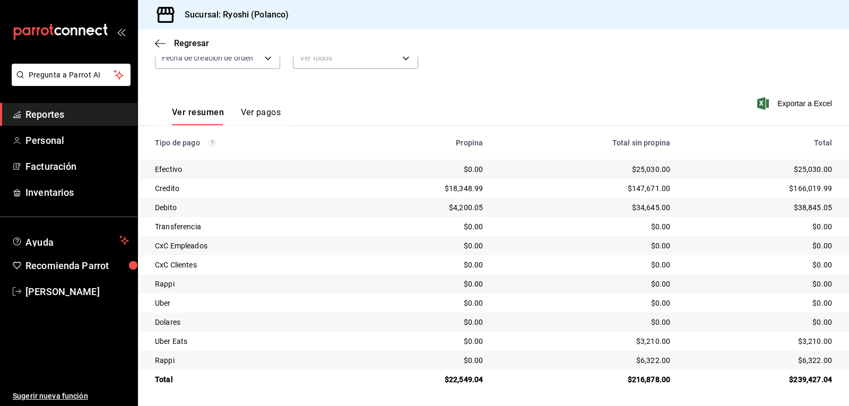
click at [570, 80] on div "Fecha [DATE] [DATE] - [DATE] [DATE] Hora inicio 04:00 Hora inicio Hora fin 23:5…" at bounding box center [493, 30] width 677 height 103
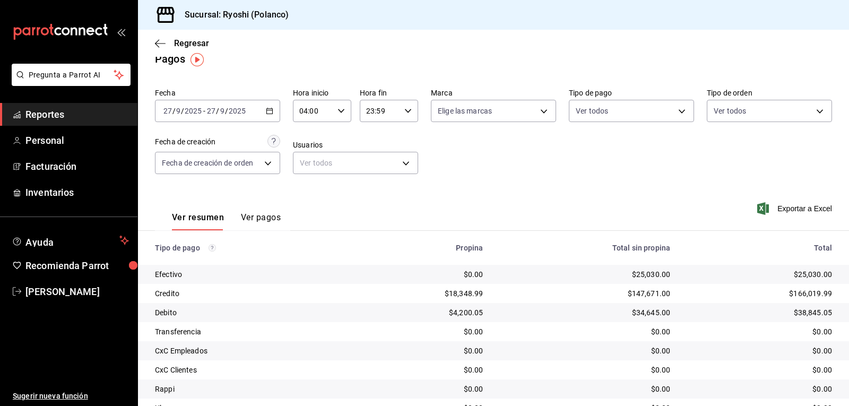
scroll to position [14, 0]
click at [342, 112] on icon "button" at bounding box center [340, 111] width 7 height 7
click at [304, 193] on span "06" at bounding box center [306, 189] width 12 height 8
type input "06:00"
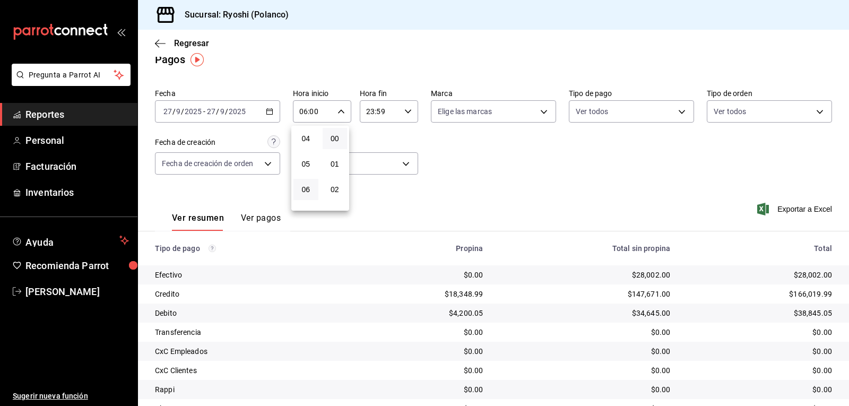
click at [435, 163] on div at bounding box center [424, 203] width 849 height 406
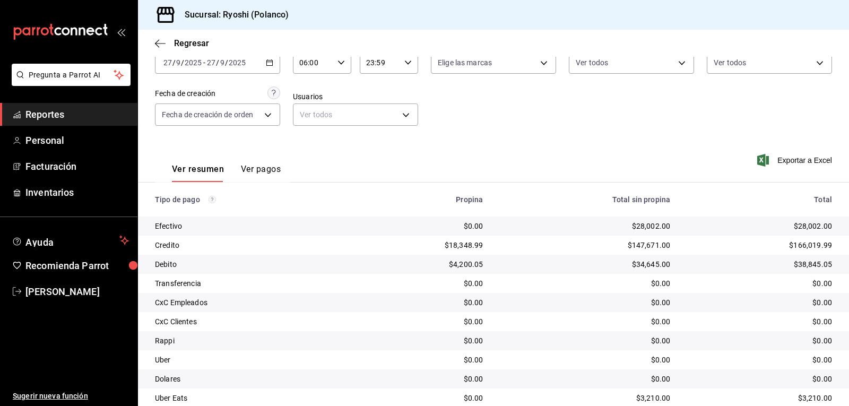
scroll to position [120, 0]
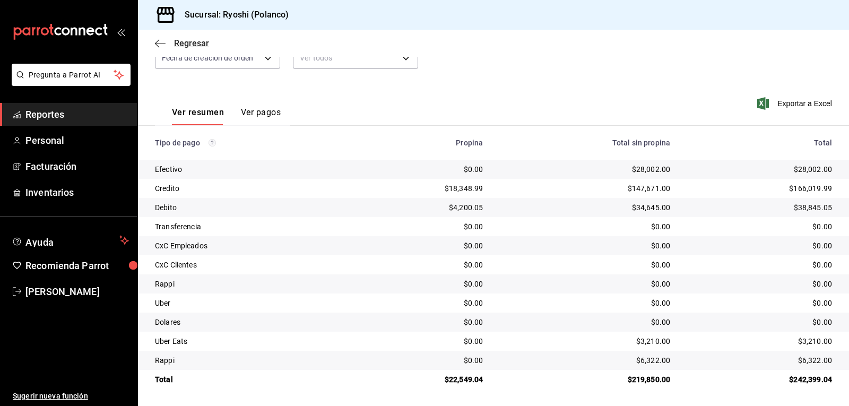
click at [160, 45] on icon "button" at bounding box center [160, 44] width 11 height 10
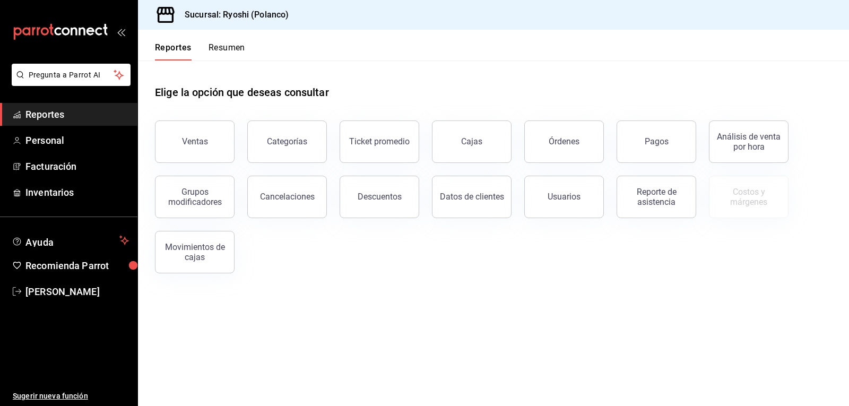
click at [228, 50] on button "Resumen" at bounding box center [226, 51] width 37 height 18
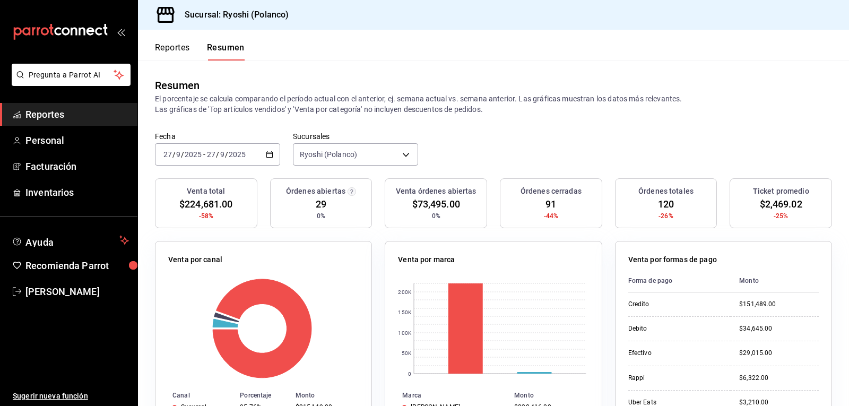
click at [171, 46] on button "Reportes" at bounding box center [172, 51] width 35 height 18
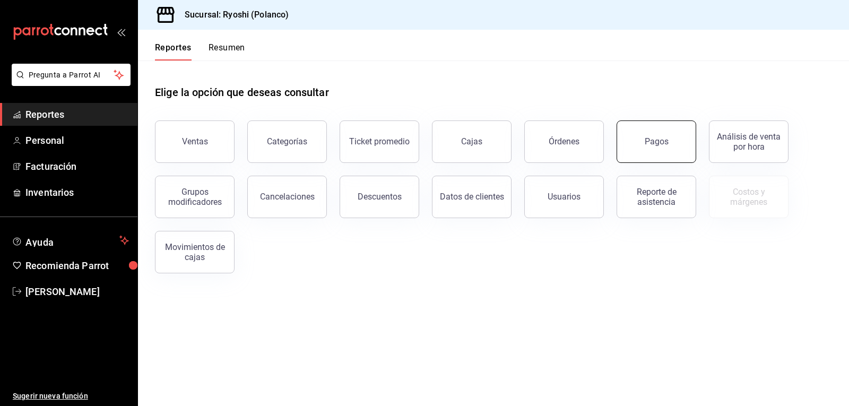
click at [662, 139] on div "Pagos" at bounding box center [656, 141] width 24 height 10
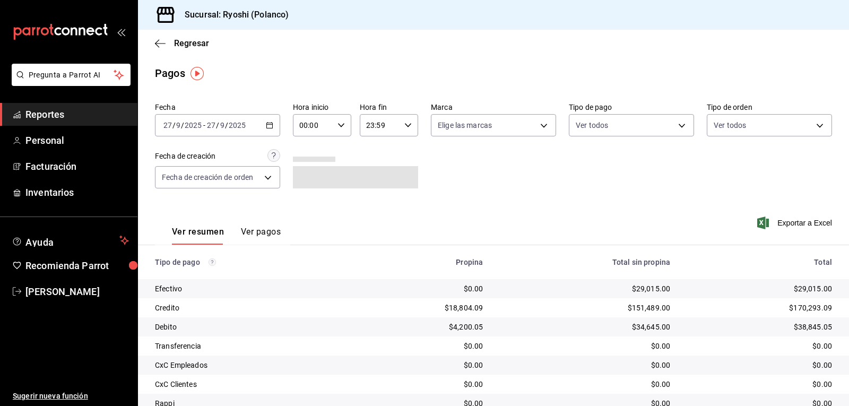
click at [338, 127] on icon "button" at bounding box center [340, 124] width 7 height 7
click at [307, 205] on span "02" at bounding box center [306, 203] width 12 height 8
click at [452, 182] on div at bounding box center [424, 203] width 849 height 406
click at [338, 127] on icon "button" at bounding box center [340, 124] width 7 height 7
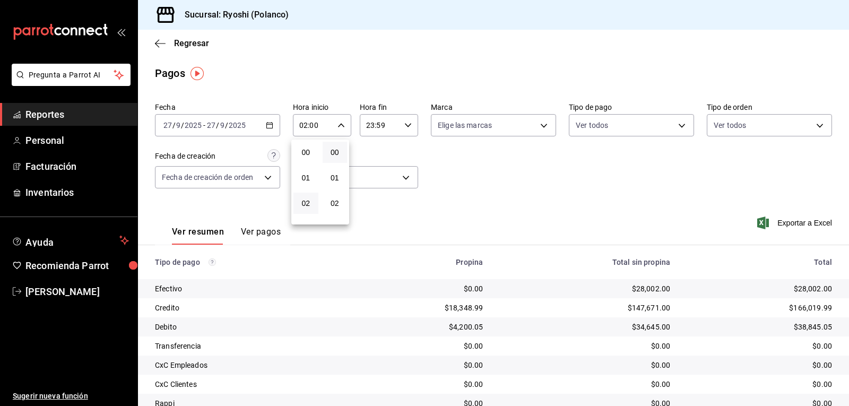
scroll to position [51, 0]
click at [304, 176] on span "03" at bounding box center [306, 177] width 12 height 8
type input "03:00"
click at [503, 151] on div at bounding box center [424, 203] width 849 height 406
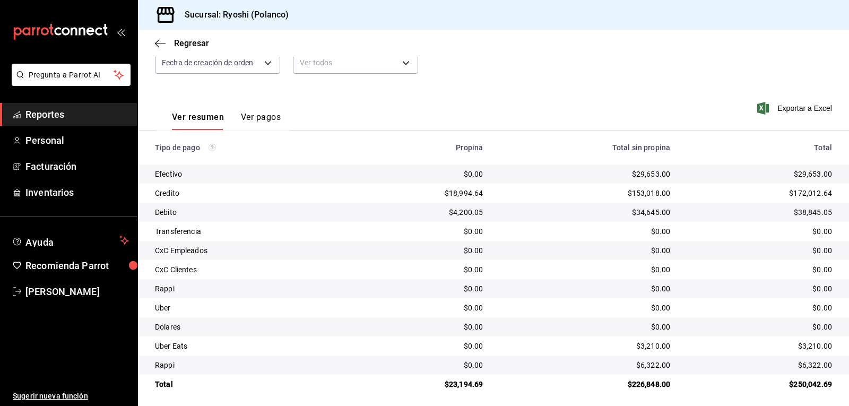
scroll to position [120, 0]
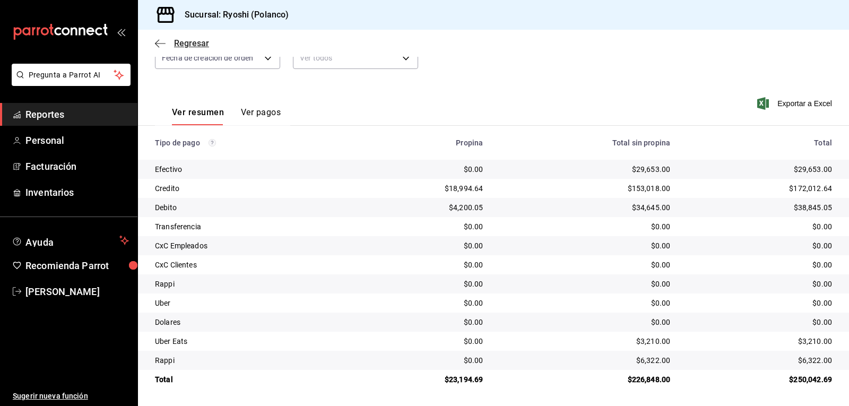
click at [160, 45] on icon "button" at bounding box center [160, 44] width 11 height 10
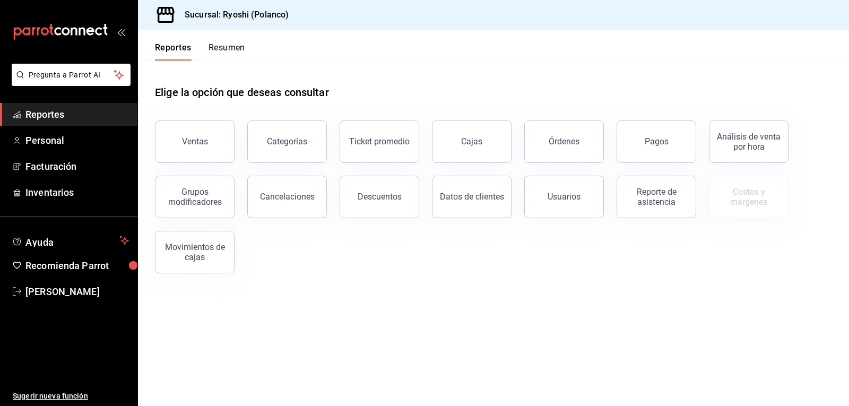
click at [236, 49] on button "Resumen" at bounding box center [226, 51] width 37 height 18
